Goal: Task Accomplishment & Management: Manage account settings

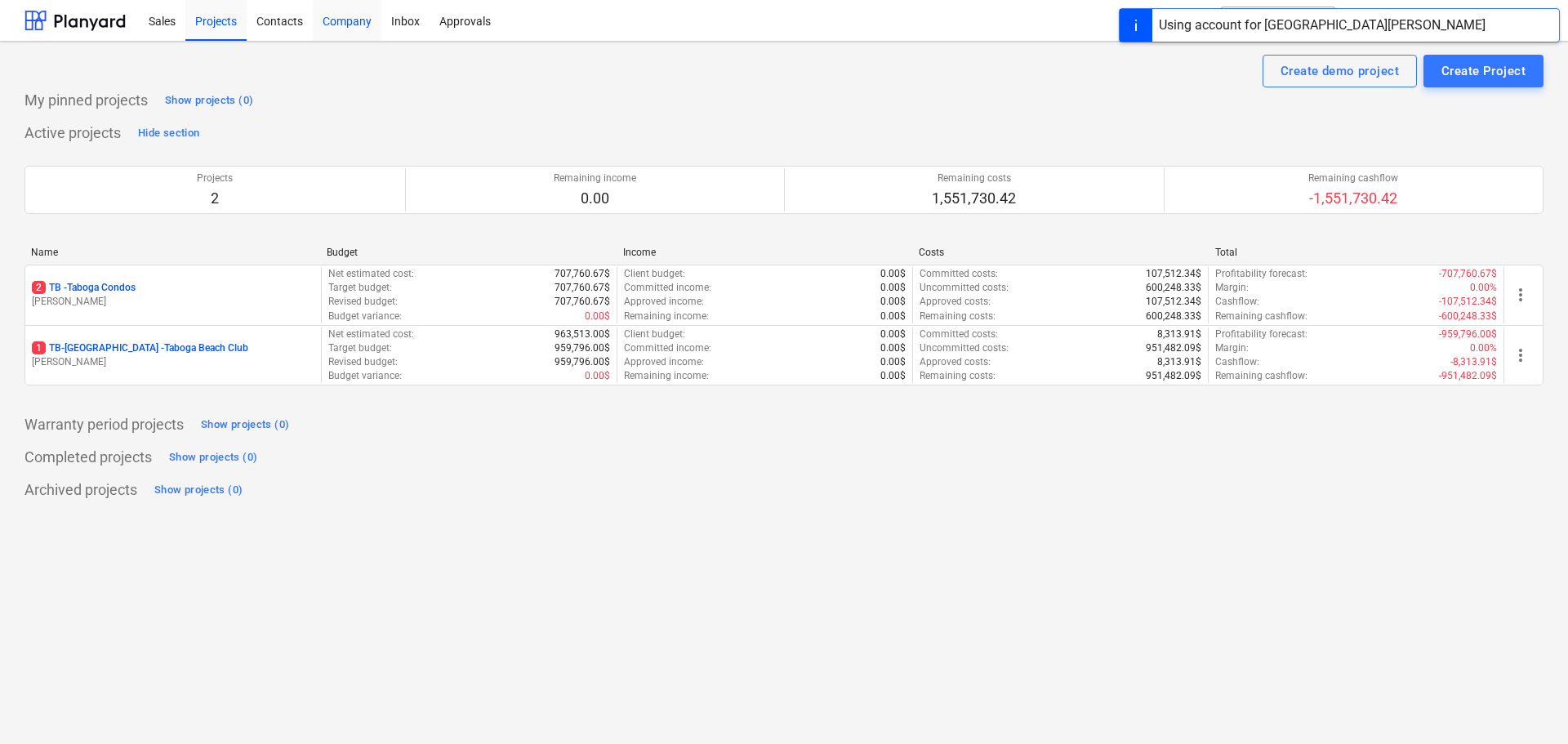
click at [327, 19] on div "Company" at bounding box center [347, 20] width 68 height 41
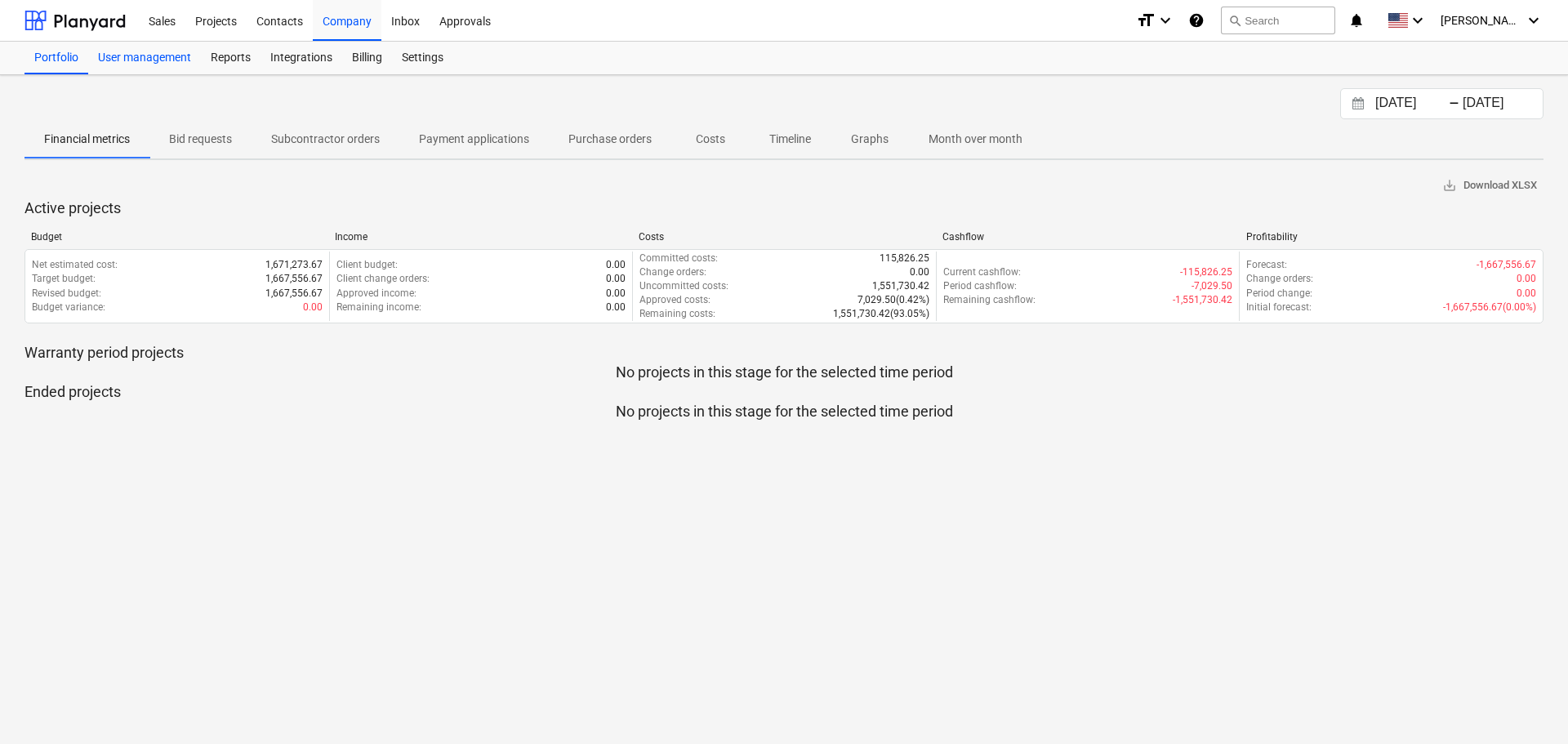
click at [158, 58] on div "User management" at bounding box center [144, 58] width 112 height 32
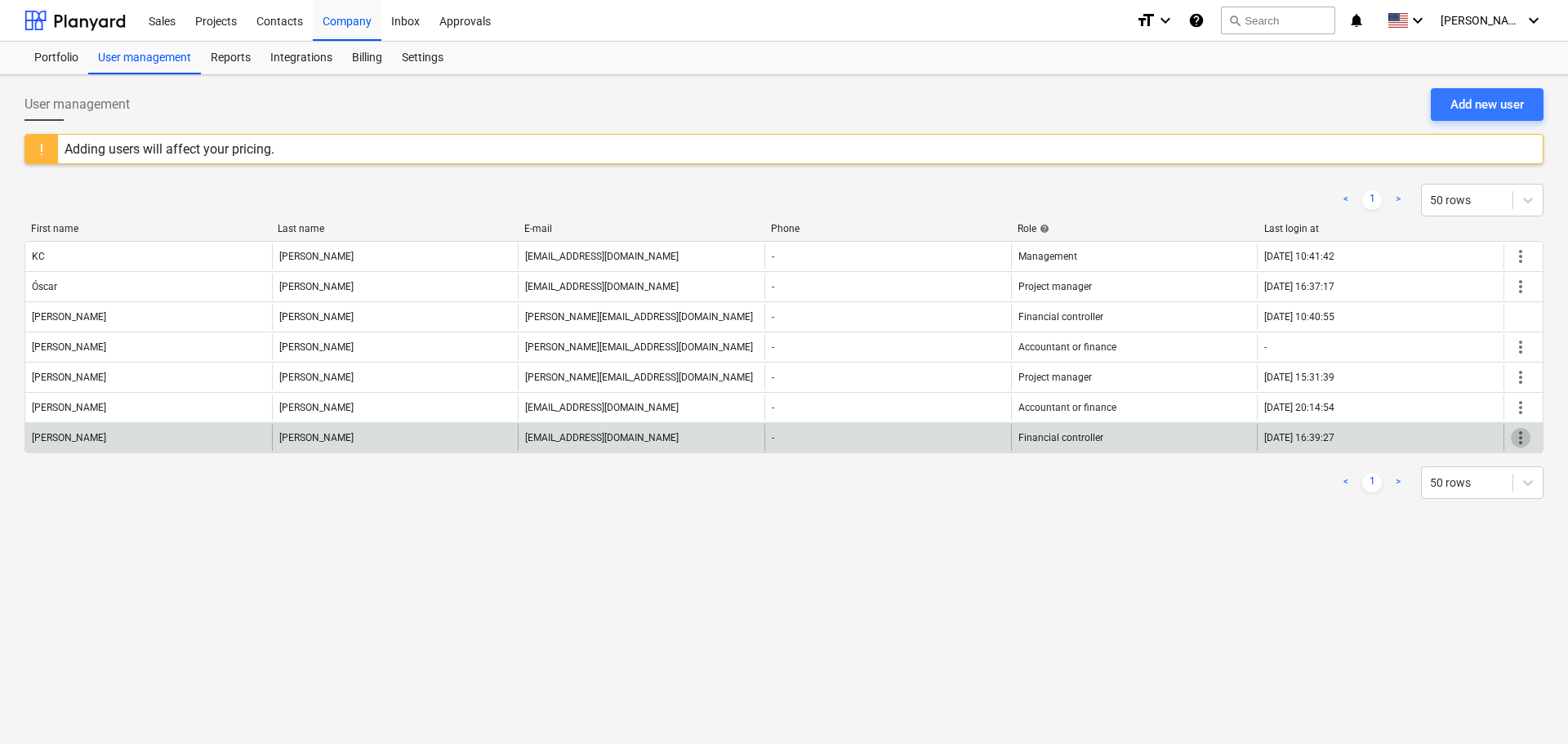
click at [1516, 438] on span "more_vert" at bounding box center [1521, 438] width 20 height 20
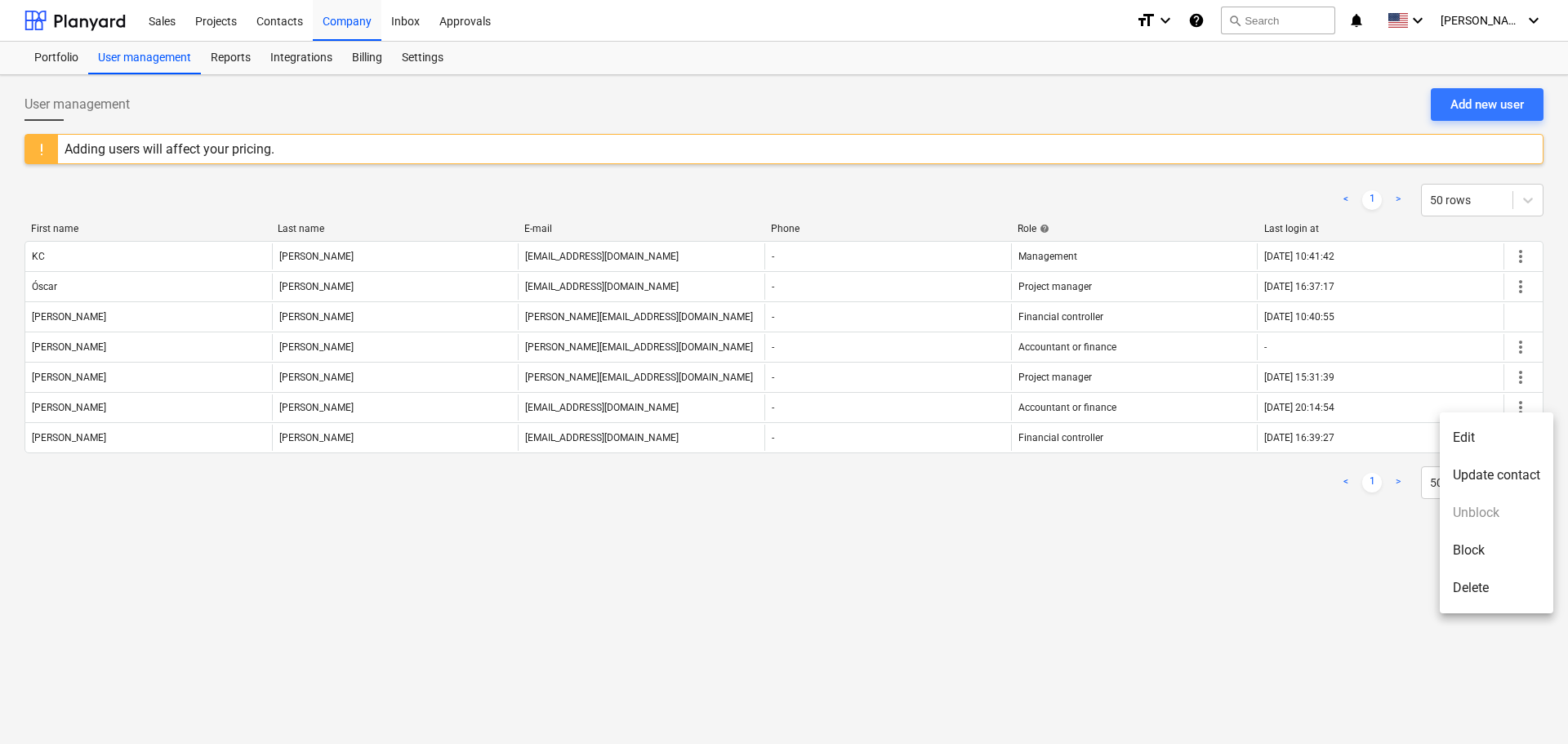
click at [1462, 434] on li "Edit" at bounding box center [1497, 438] width 113 height 38
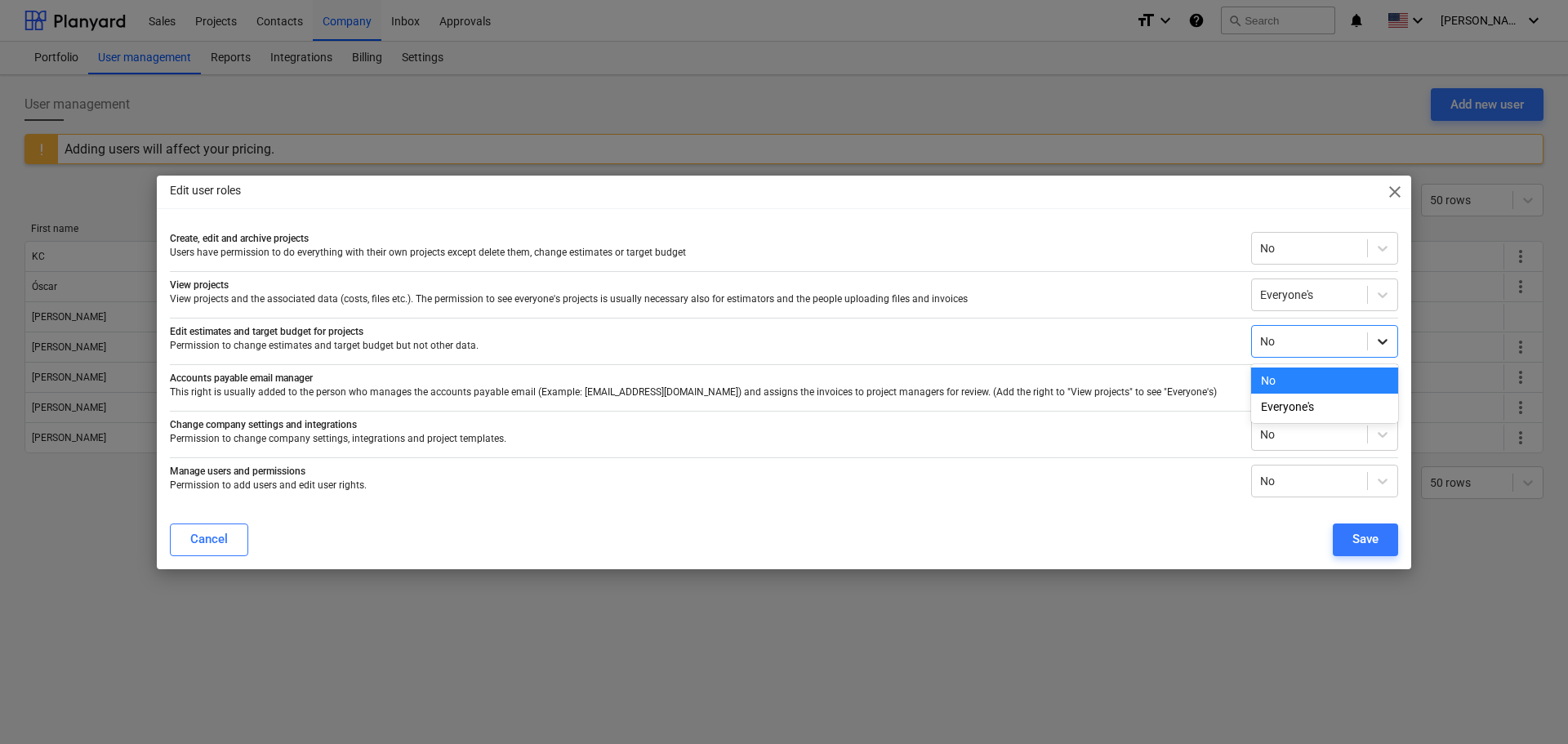
click at [1370, 345] on div at bounding box center [1383, 341] width 30 height 30
click at [1303, 410] on div "Everyone's" at bounding box center [1325, 406] width 147 height 26
click at [1367, 246] on div "No" at bounding box center [1310, 247] width 115 height 22
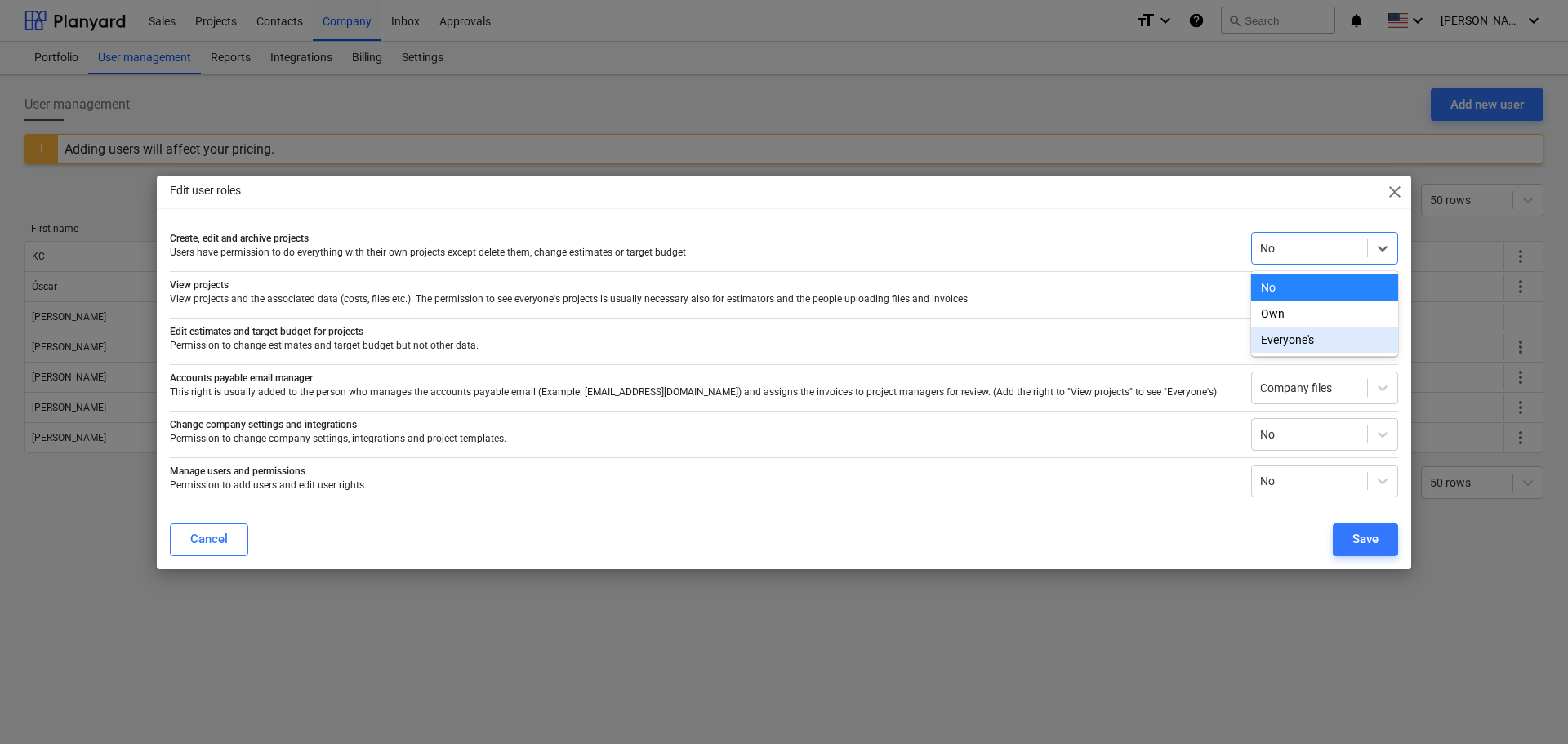
click at [1316, 341] on div "Everyone's" at bounding box center [1325, 339] width 147 height 26
click at [1362, 540] on div "Save" at bounding box center [1365, 539] width 26 height 22
